Goal: Check status

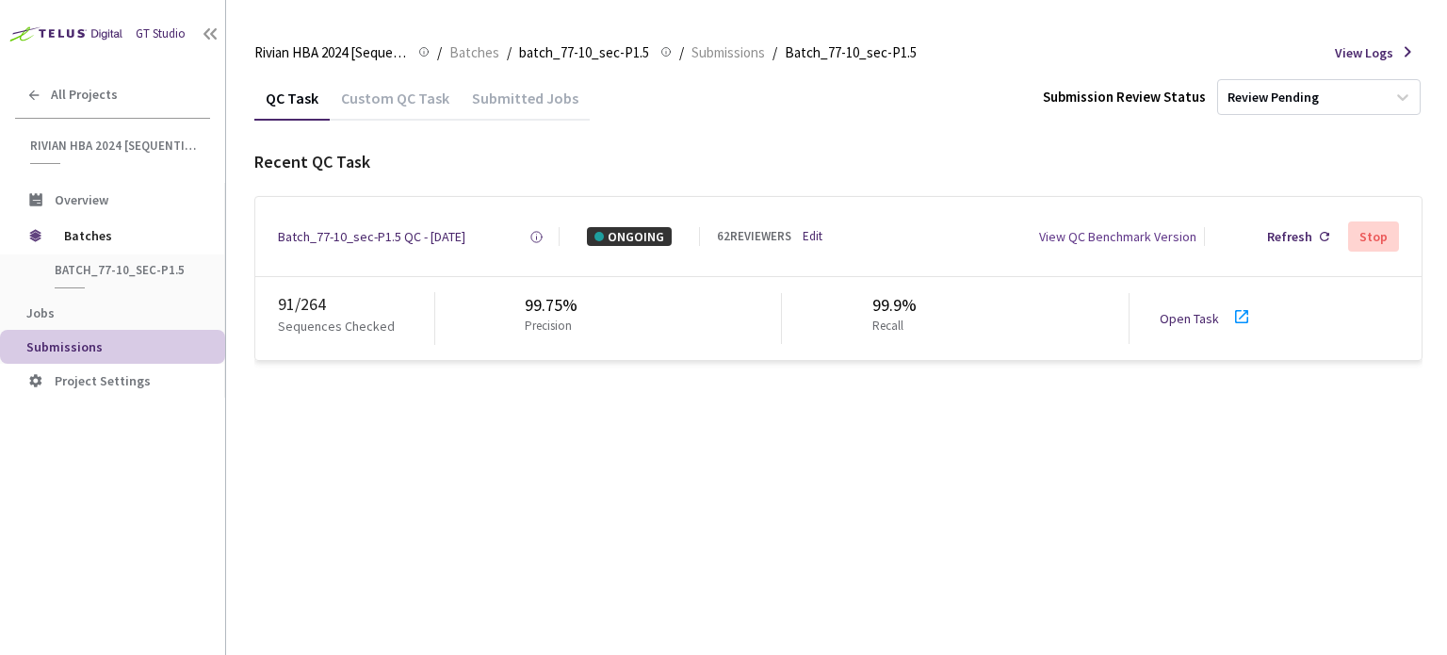
click at [776, 513] on div "QC Task Custom QC Task Submitted Jobs Submission Review Status Review Pending R…" at bounding box center [838, 364] width 1168 height 579
click at [1188, 323] on link "Open Task" at bounding box center [1188, 318] width 59 height 17
click at [335, 241] on div "Batch_77-10_sec-P1.5 QC - [DATE]" at bounding box center [371, 236] width 187 height 19
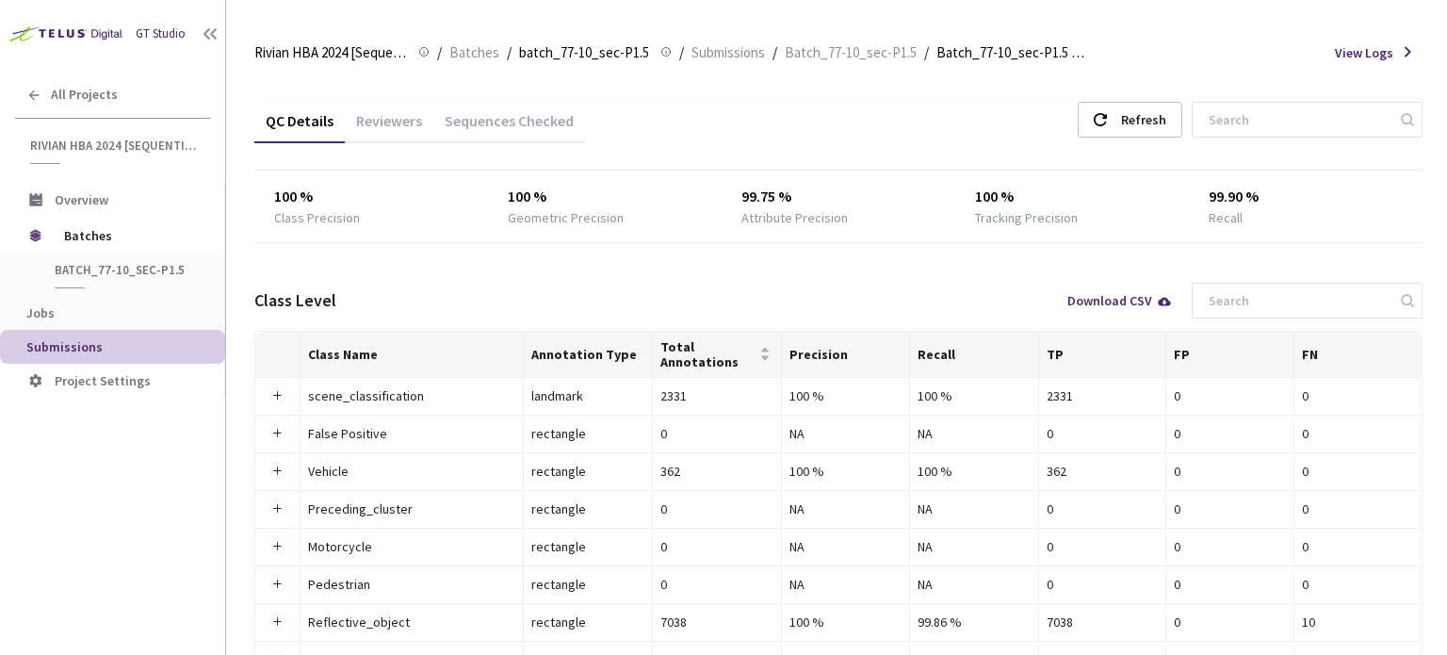
click at [407, 106] on div "Reviewers" at bounding box center [389, 118] width 89 height 41
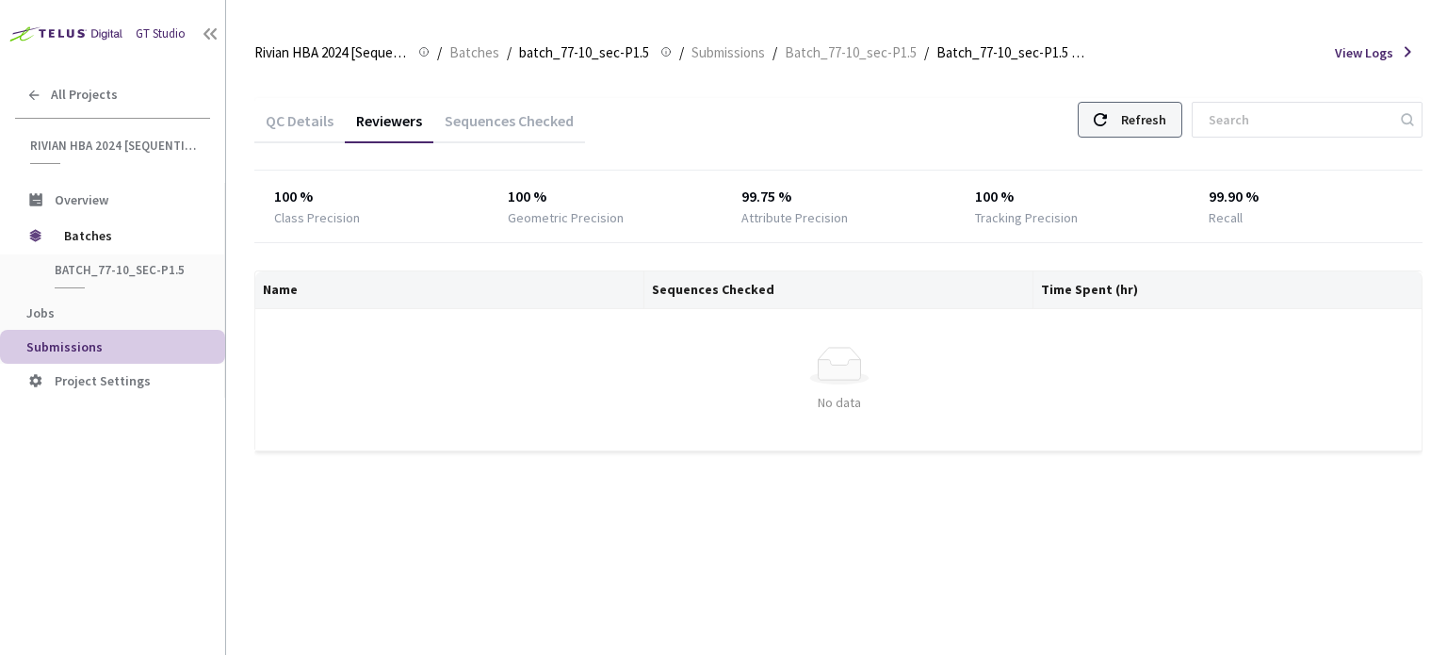
click at [1165, 131] on div "Refresh" at bounding box center [1143, 120] width 45 height 34
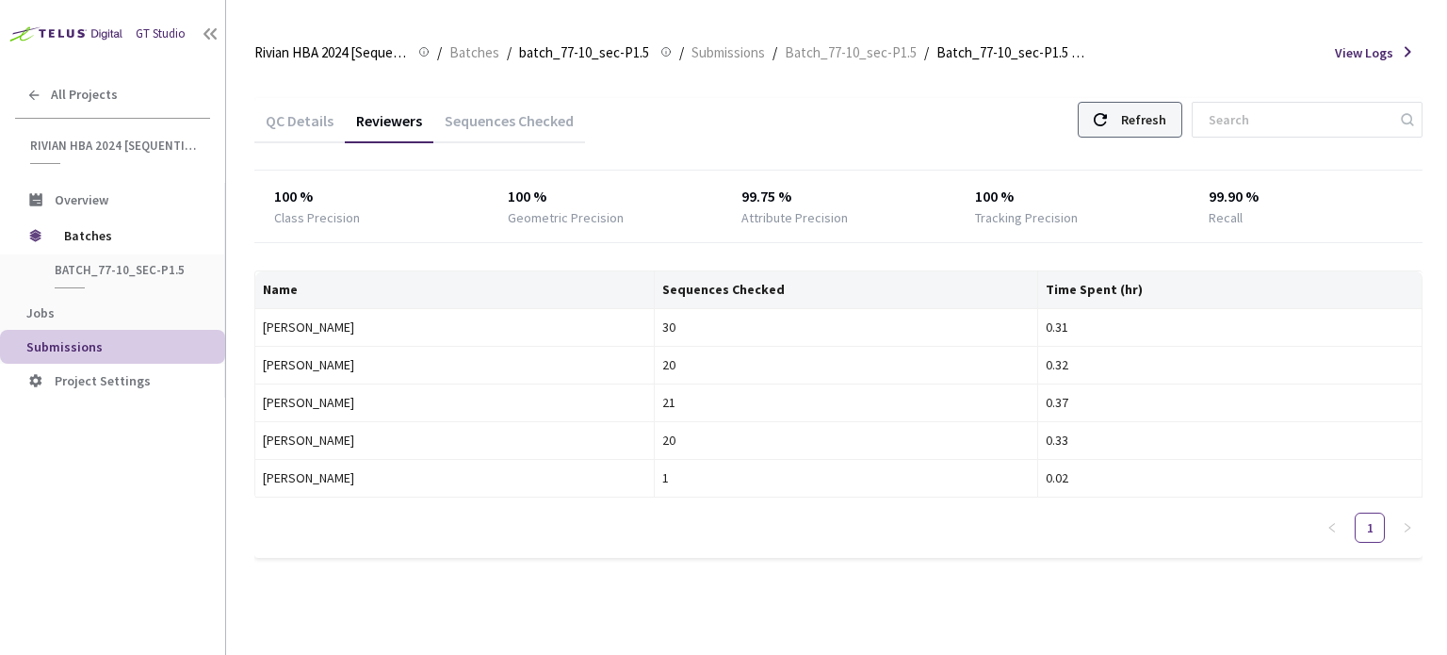
click at [1165, 131] on div "Refresh" at bounding box center [1143, 120] width 45 height 34
click at [1107, 127] on div at bounding box center [1100, 120] width 13 height 34
click at [1130, 108] on div "Refresh" at bounding box center [1130, 120] width 105 height 36
click at [1131, 108] on div "Refresh" at bounding box center [1130, 120] width 105 height 36
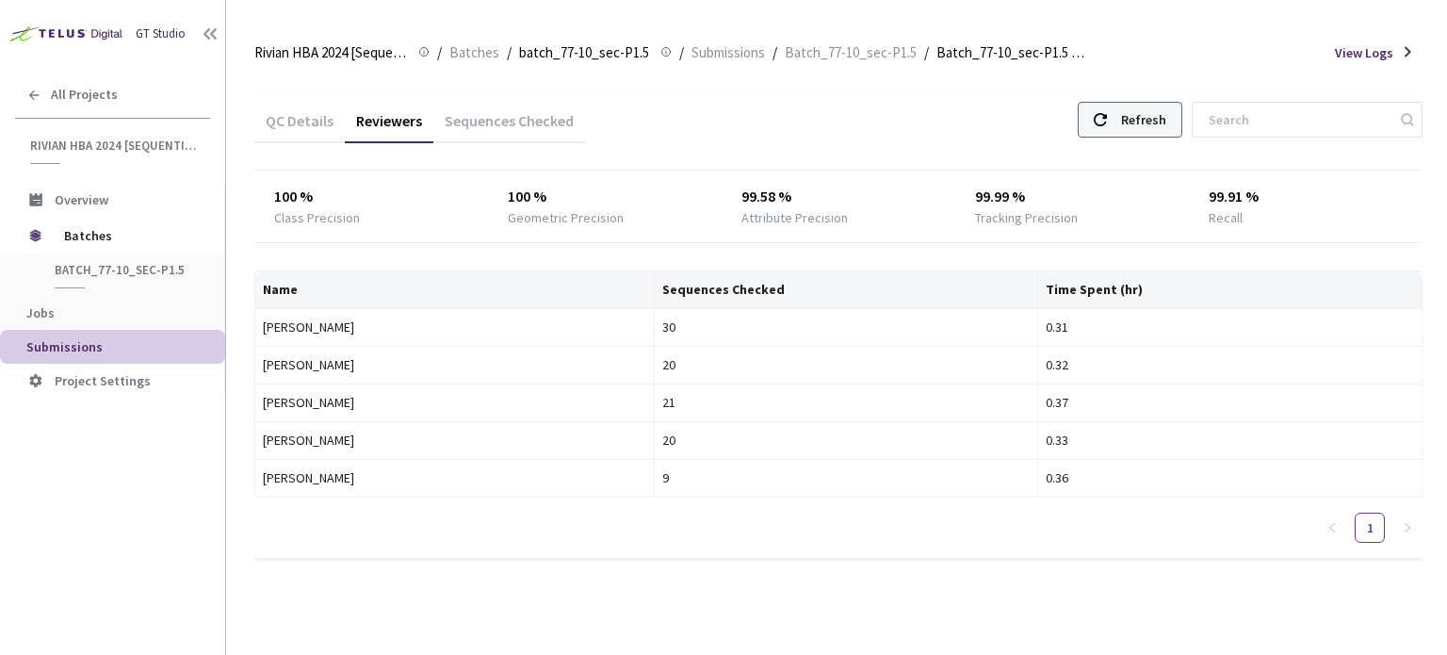
click at [1107, 123] on icon at bounding box center [1100, 119] width 13 height 13
click at [1143, 122] on div "Refresh" at bounding box center [1143, 120] width 45 height 34
click at [1107, 116] on icon at bounding box center [1100, 119] width 13 height 13
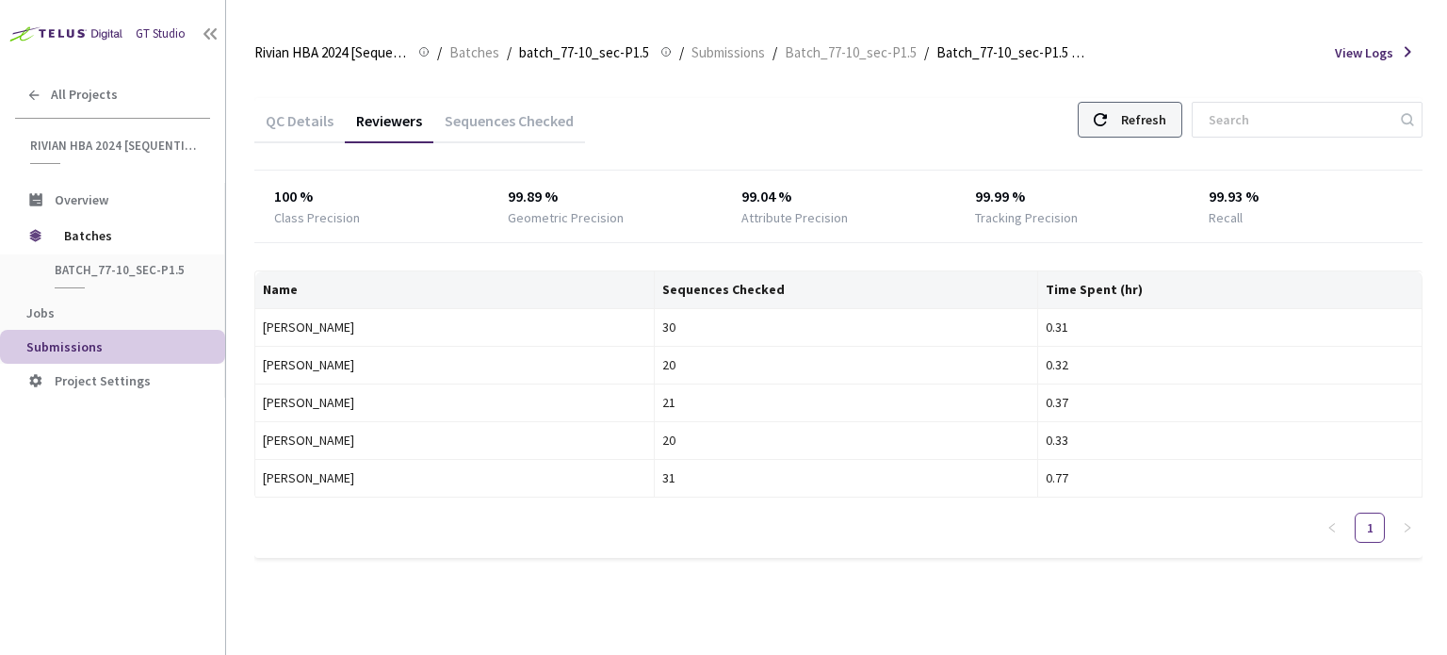
click at [1107, 116] on icon at bounding box center [1100, 119] width 13 height 13
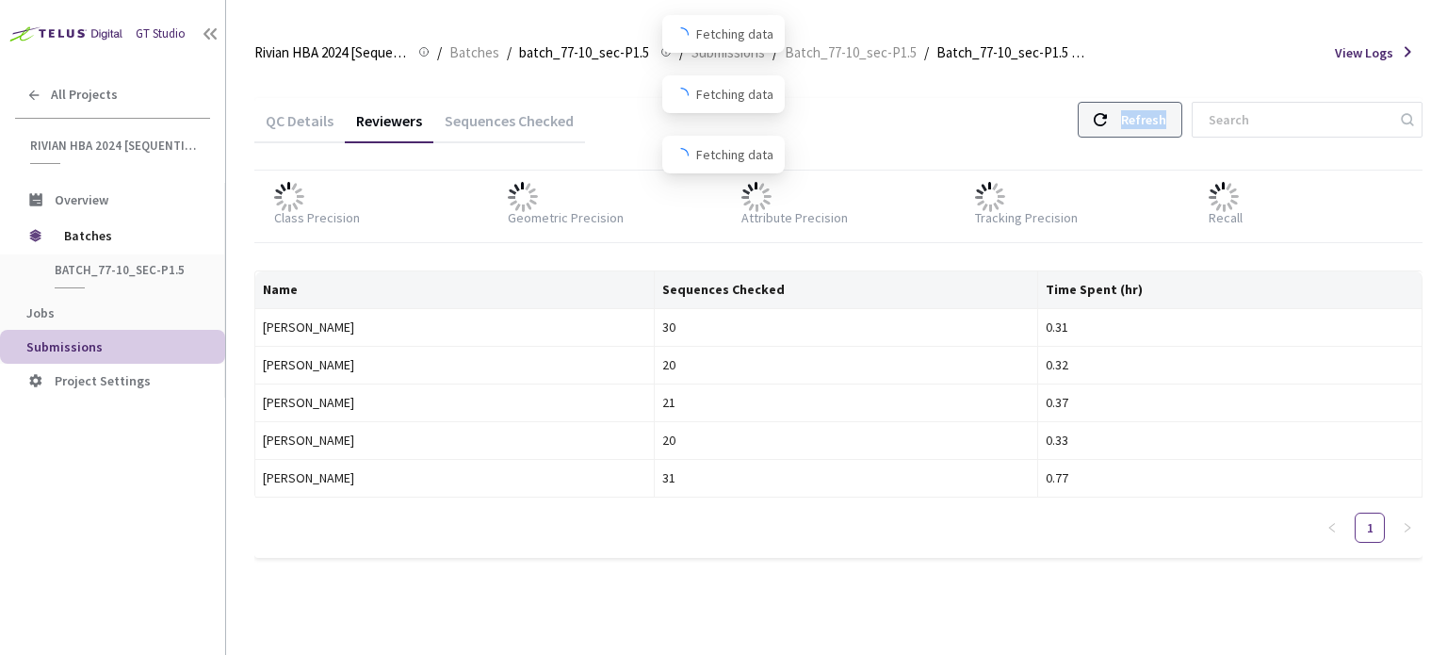
click at [1107, 116] on icon at bounding box center [1100, 119] width 13 height 13
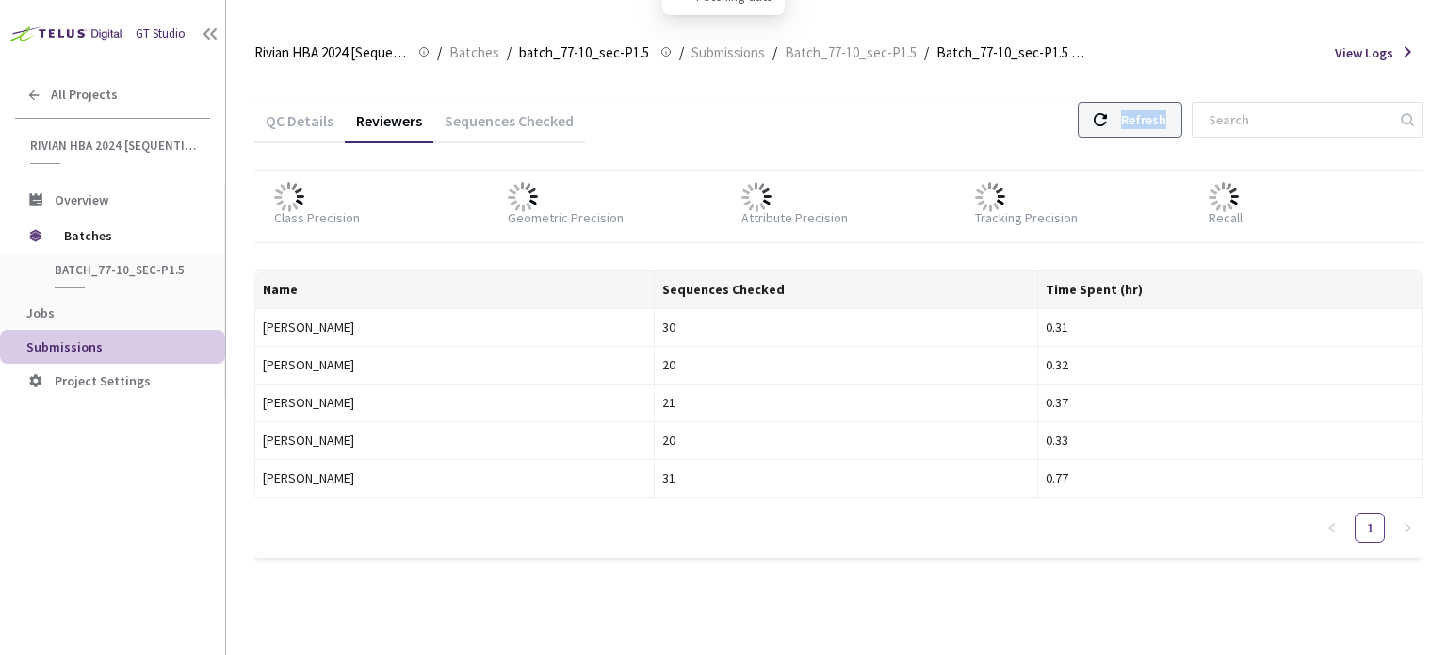
click at [1107, 116] on icon at bounding box center [1100, 119] width 13 height 13
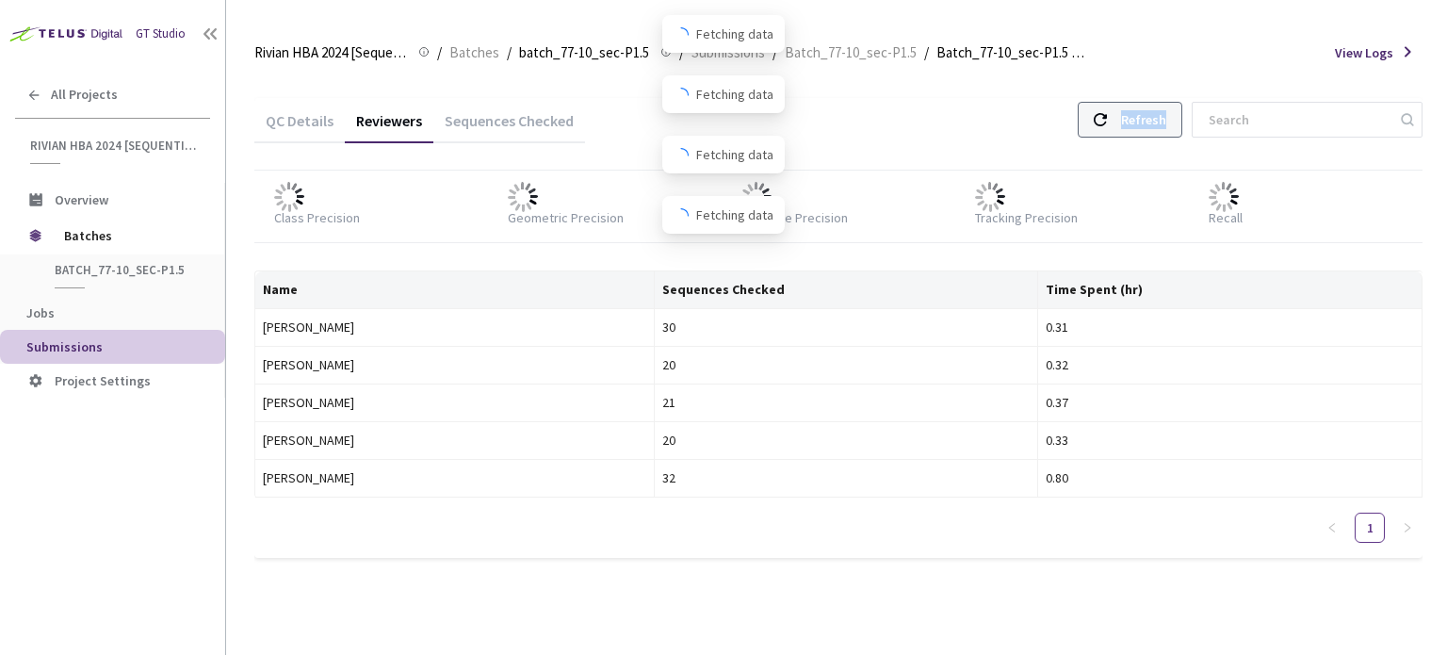
click at [1107, 116] on icon at bounding box center [1100, 119] width 13 height 13
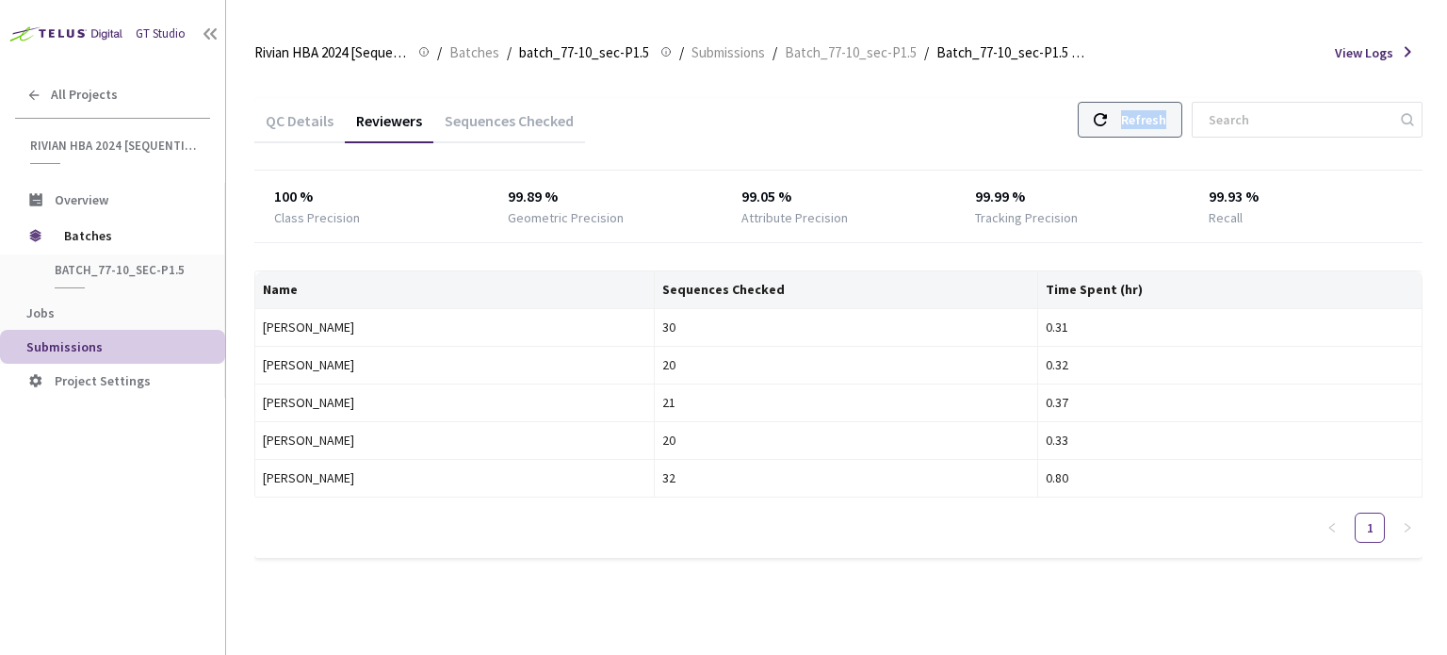
click at [1107, 116] on icon at bounding box center [1100, 119] width 13 height 13
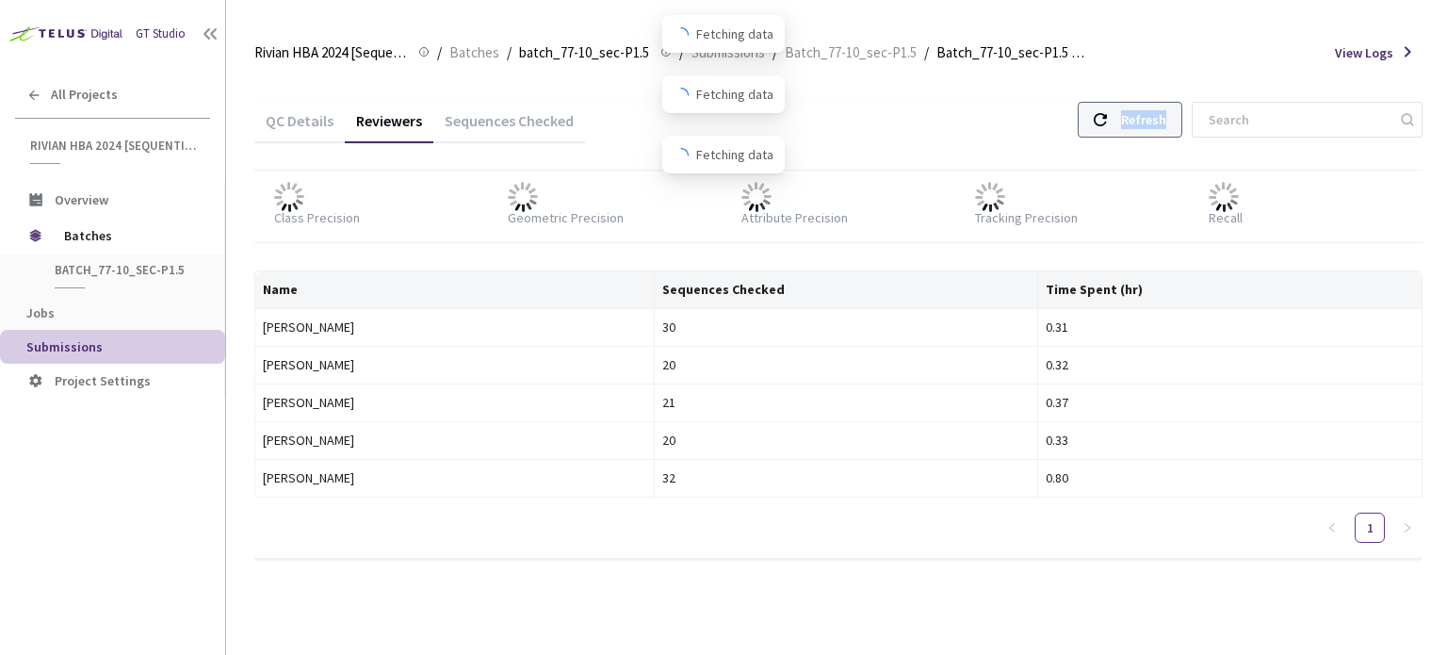
click at [1107, 116] on icon at bounding box center [1100, 119] width 13 height 13
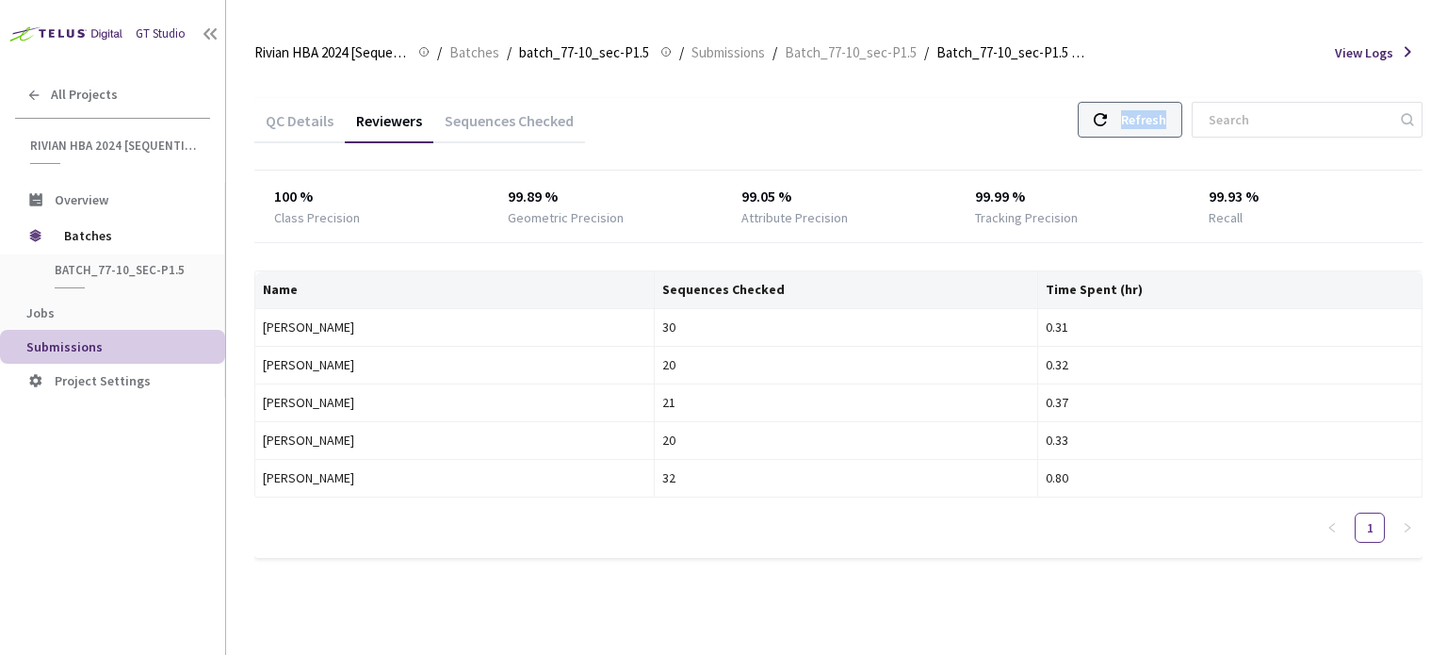
click at [1141, 121] on div "Refresh" at bounding box center [1143, 120] width 45 height 34
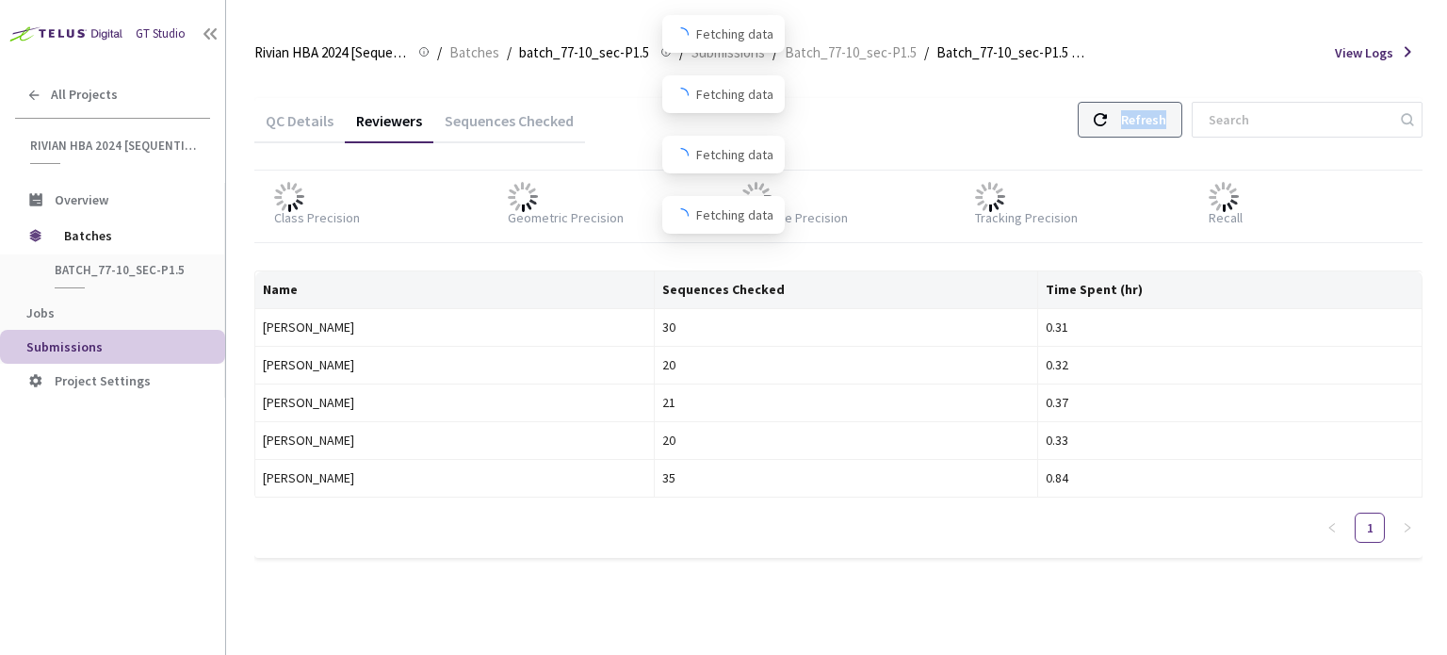
click at [1141, 121] on div "Refresh" at bounding box center [1143, 120] width 45 height 34
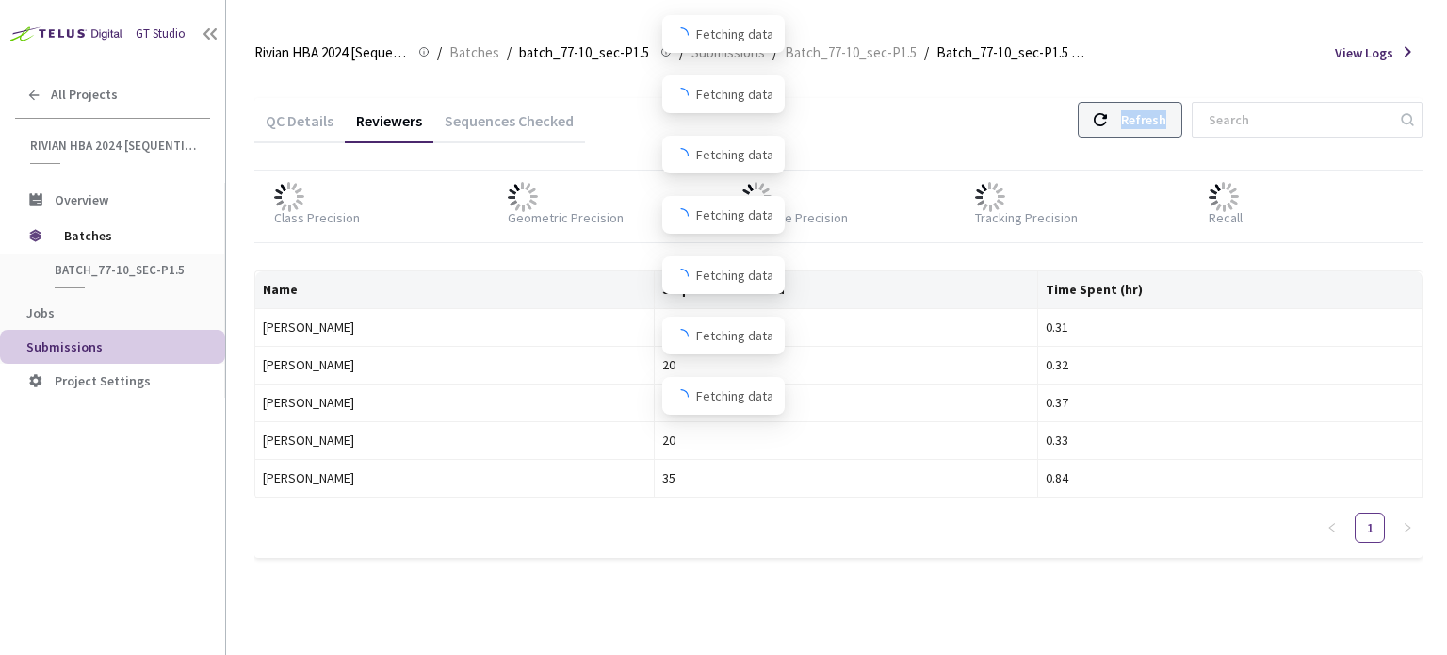
click at [1141, 121] on div "Refresh" at bounding box center [1143, 120] width 45 height 34
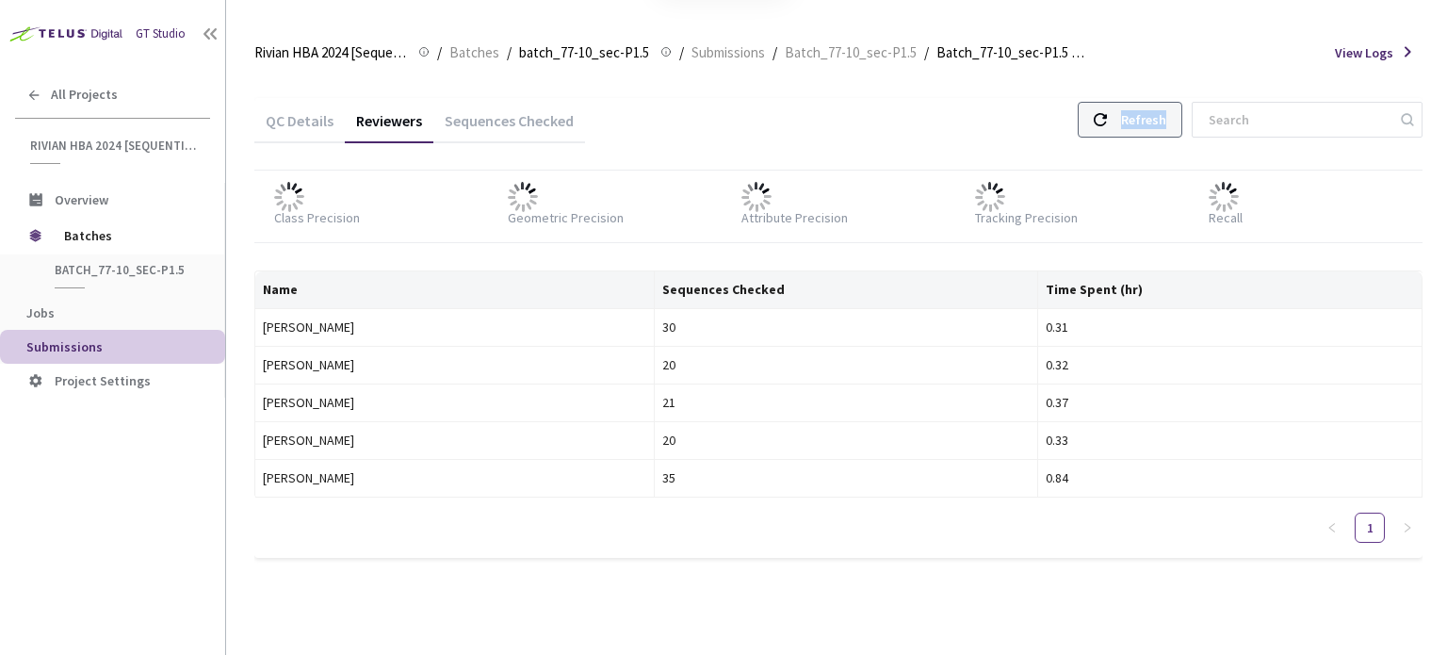
click at [1141, 121] on div "Refresh" at bounding box center [1143, 120] width 45 height 34
click at [1153, 95] on div "QC Details Reviewers Sequences Checked Refresh 100 % Class Precision 99.90 % Ge…" at bounding box center [838, 338] width 1168 height 527
click at [1148, 118] on div "Refresh" at bounding box center [1143, 120] width 45 height 34
click at [1164, 114] on div "Refresh" at bounding box center [1143, 120] width 45 height 34
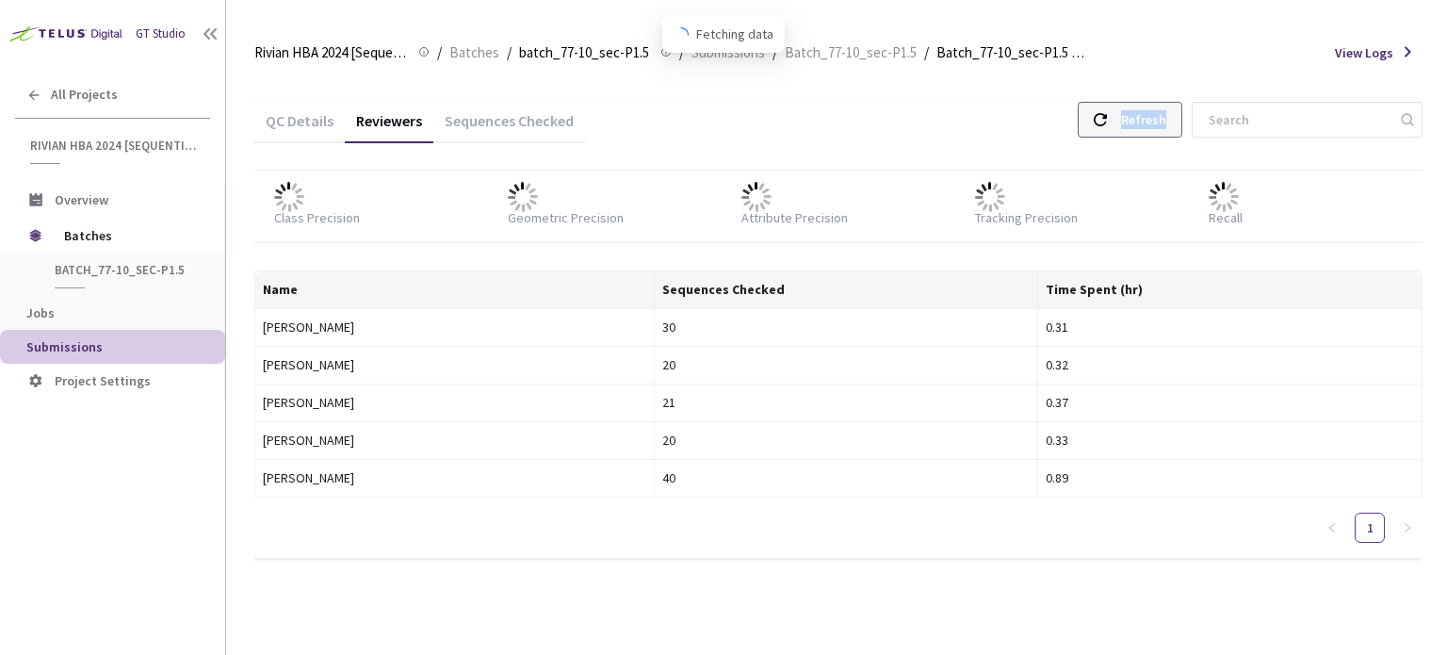
click at [1164, 114] on div "Refresh" at bounding box center [1143, 120] width 45 height 34
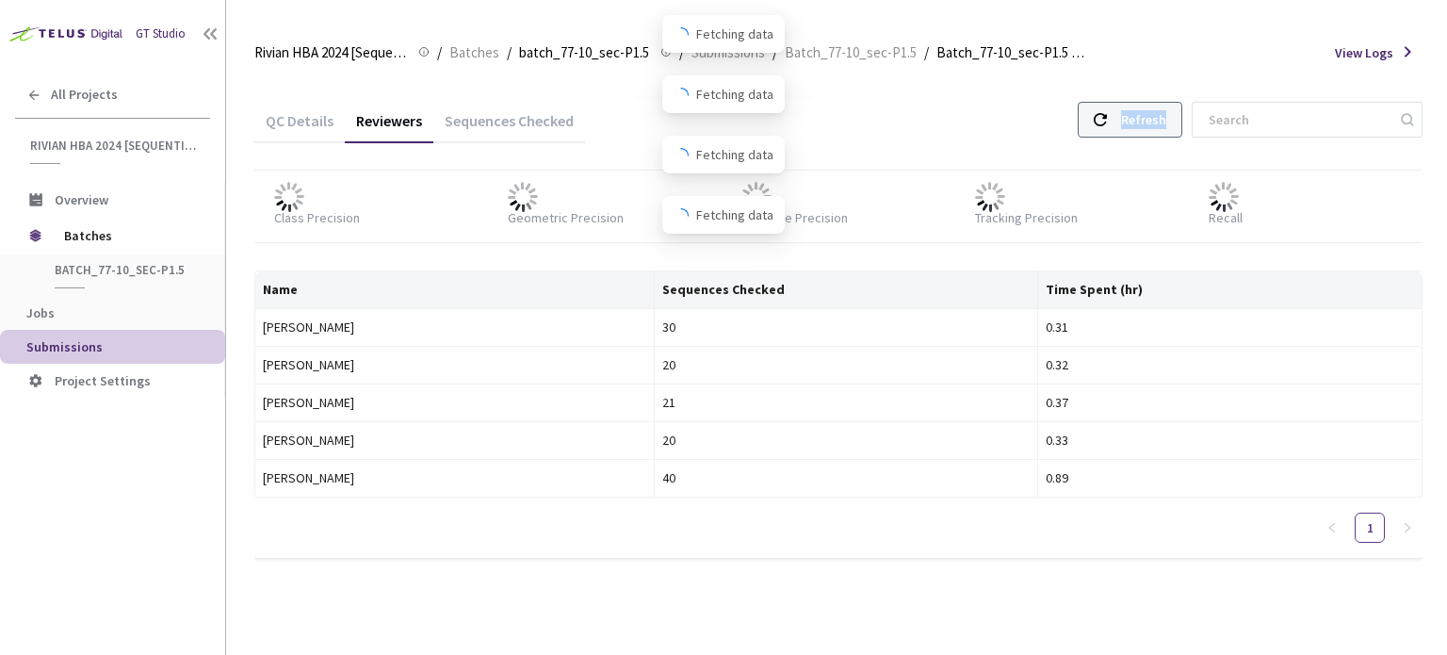
click at [1164, 114] on div "Refresh" at bounding box center [1143, 120] width 45 height 34
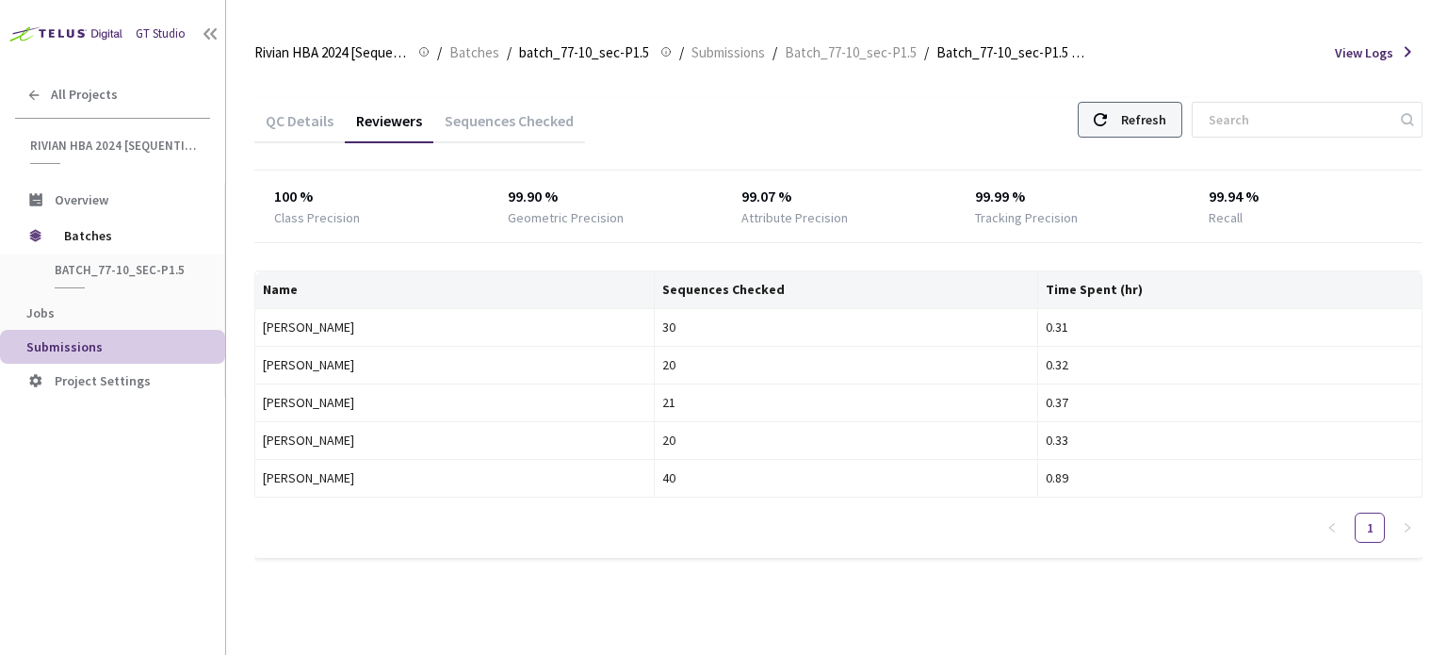
click at [1108, 112] on div "Refresh" at bounding box center [1130, 120] width 105 height 36
click at [1141, 120] on div "Refresh" at bounding box center [1143, 120] width 45 height 34
click at [1149, 104] on div "Refresh" at bounding box center [1143, 120] width 45 height 34
